Goal: Download file/media

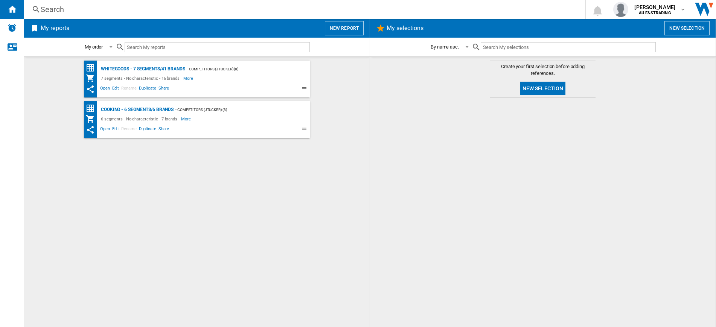
click at [102, 88] on span "Open" at bounding box center [105, 89] width 12 height 9
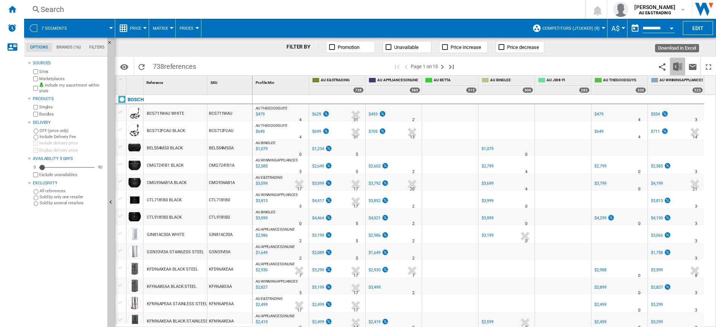
click at [677, 68] on img "Download in Excel" at bounding box center [677, 66] width 9 height 9
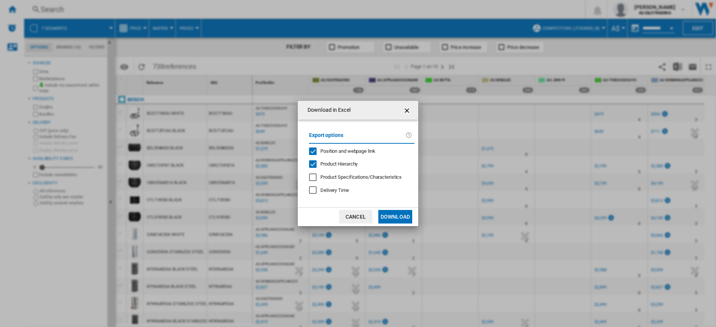
click at [310, 152] on div "Position and webpage link" at bounding box center [313, 151] width 8 height 8
click at [392, 218] on button "Download" at bounding box center [395, 217] width 34 height 14
